Goal: Task Accomplishment & Management: Use online tool/utility

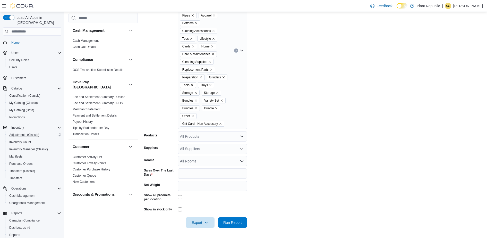
scroll to position [121, 0]
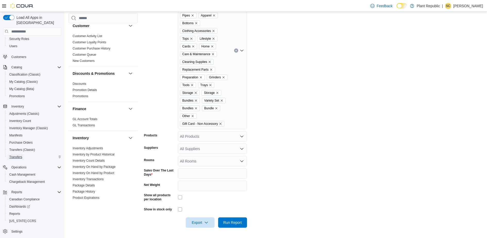
click at [12, 155] on span "Transfers" at bounding box center [15, 157] width 13 height 4
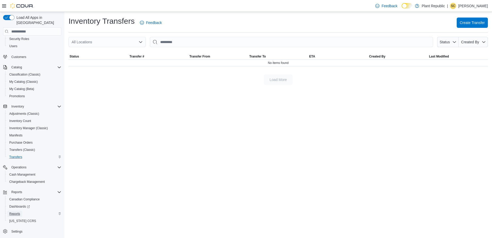
click at [21, 211] on link "Reports" at bounding box center [14, 214] width 15 height 6
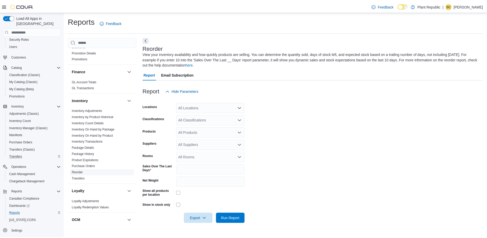
scroll to position [226, 0]
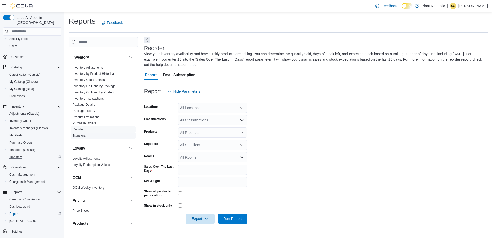
click at [83, 134] on link "Transfers" at bounding box center [79, 136] width 13 height 4
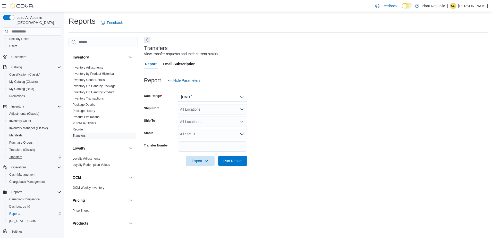
click at [195, 94] on button "Yesterday" at bounding box center [212, 97] width 69 height 10
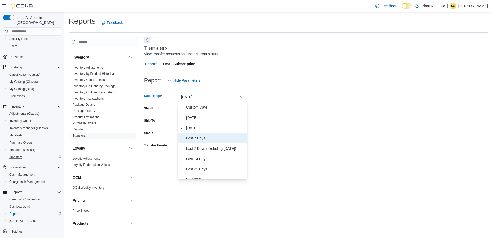
click at [199, 137] on span "Last 7 Days" at bounding box center [215, 138] width 59 height 6
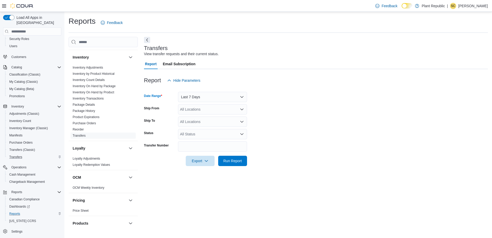
click at [201, 105] on div "All Locations" at bounding box center [212, 109] width 69 height 10
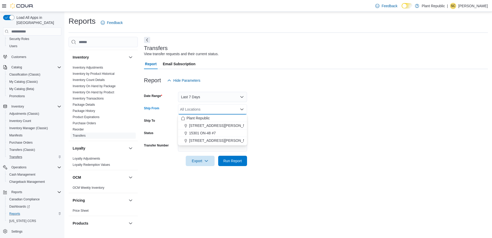
click at [277, 129] on form "Date Range Last 7 Days Ship From All Locations Combo box. Selected. Combo box i…" at bounding box center [316, 126] width 344 height 80
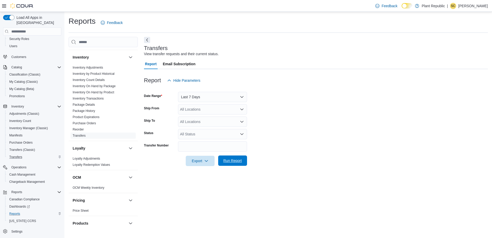
click at [232, 161] on span "Run Report" at bounding box center [232, 160] width 19 height 5
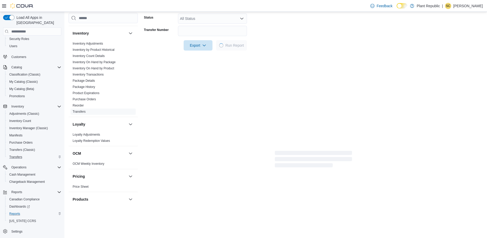
scroll to position [129, 0]
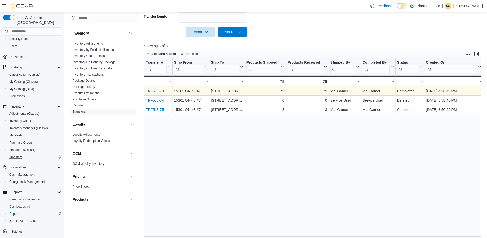
click at [154, 91] on link "TRF5J8-73" at bounding box center [155, 91] width 18 height 4
